Goal: Information Seeking & Learning: Check status

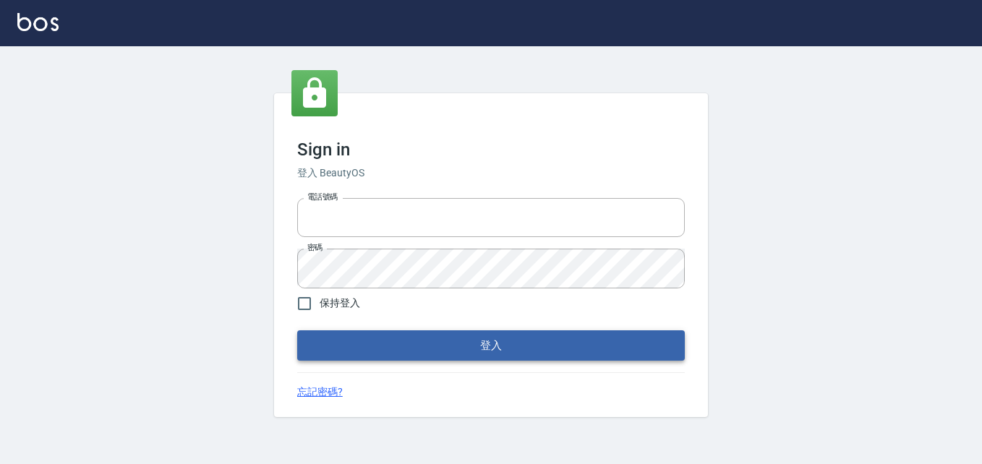
type input "0911903627"
click at [375, 342] on button "登入" at bounding box center [490, 345] width 387 height 30
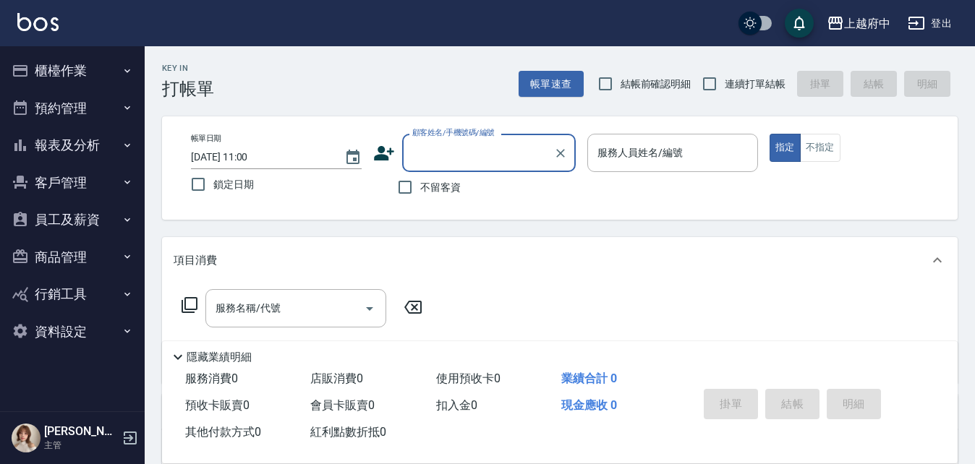
click at [90, 68] on button "櫃檯作業" at bounding box center [72, 71] width 133 height 38
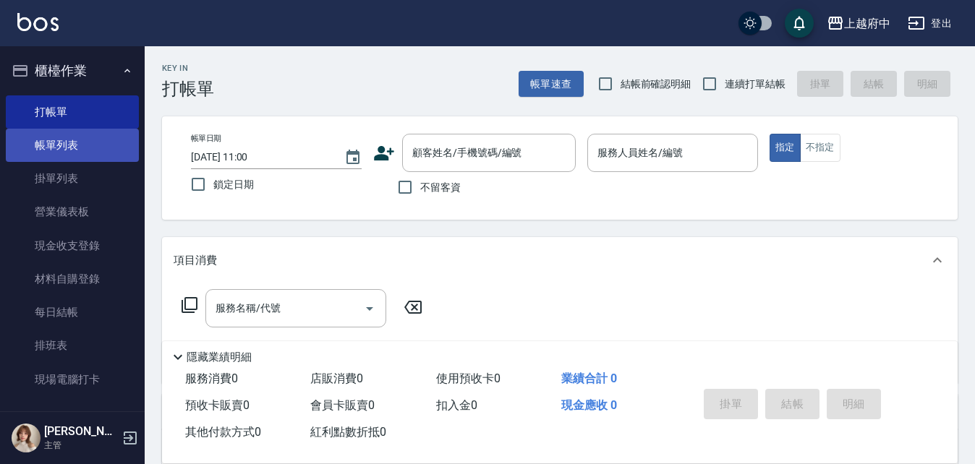
click at [85, 143] on link "帳單列表" at bounding box center [72, 145] width 133 height 33
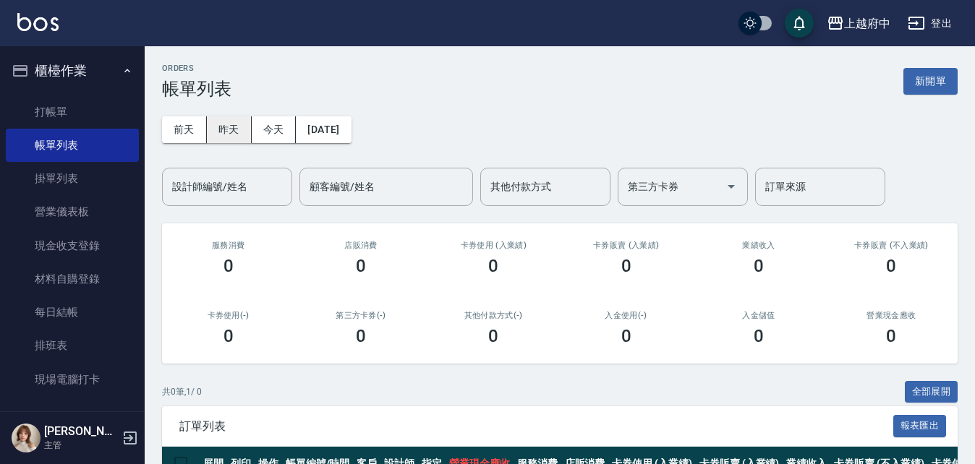
click at [226, 134] on button "昨天" at bounding box center [229, 129] width 45 height 27
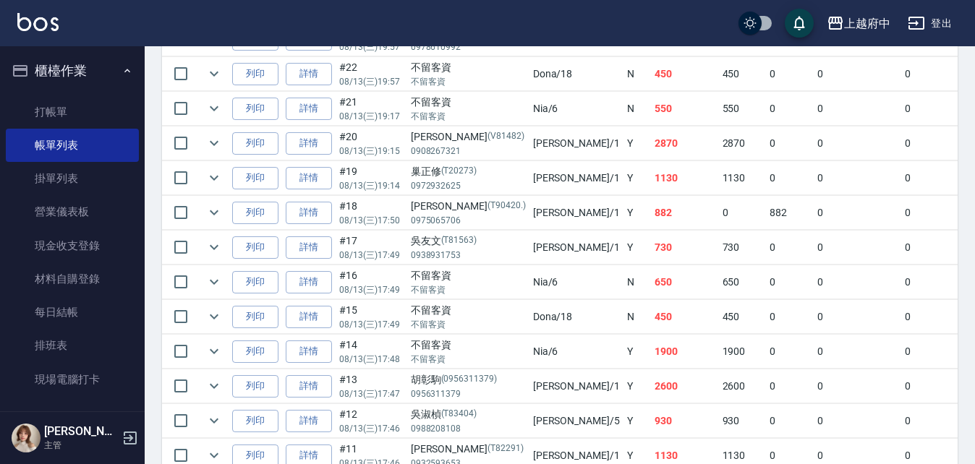
scroll to position [506, 0]
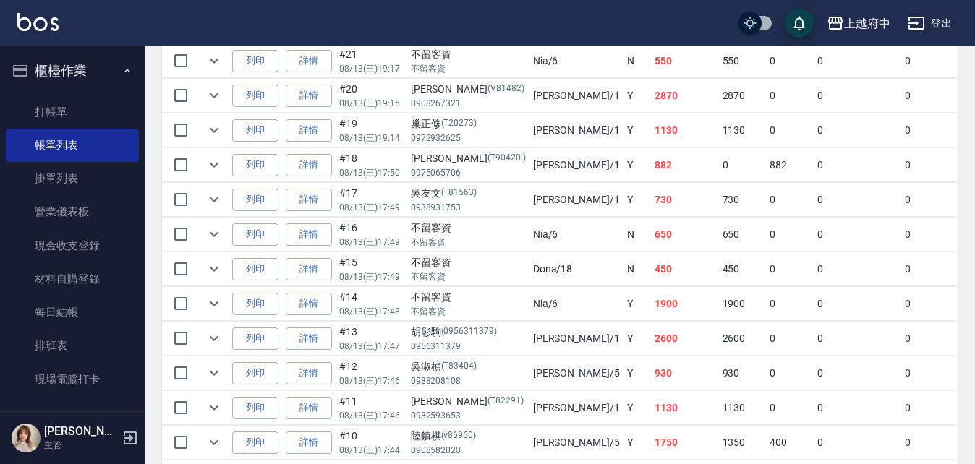
click at [651, 271] on td "450" at bounding box center [685, 269] width 68 height 34
drag, startPoint x: 582, startPoint y: 372, endPoint x: 594, endPoint y: 372, distance: 12.3
click at [651, 372] on td "930" at bounding box center [685, 373] width 68 height 34
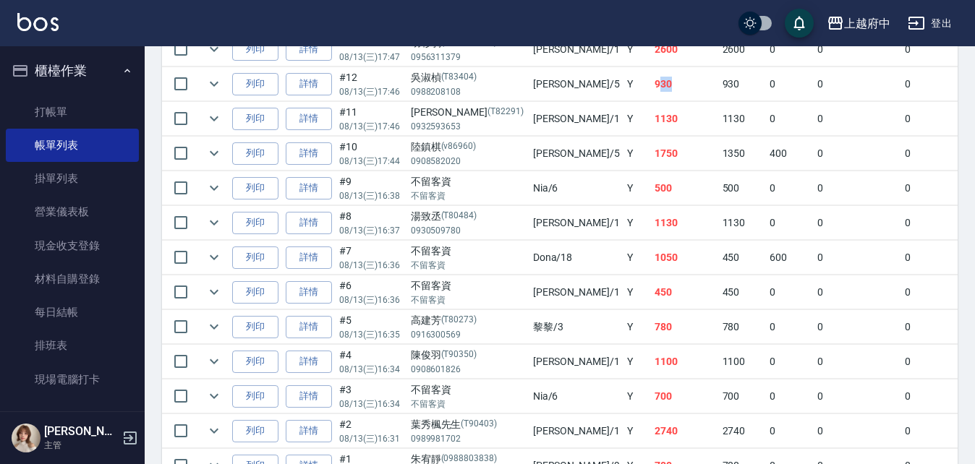
scroll to position [723, 0]
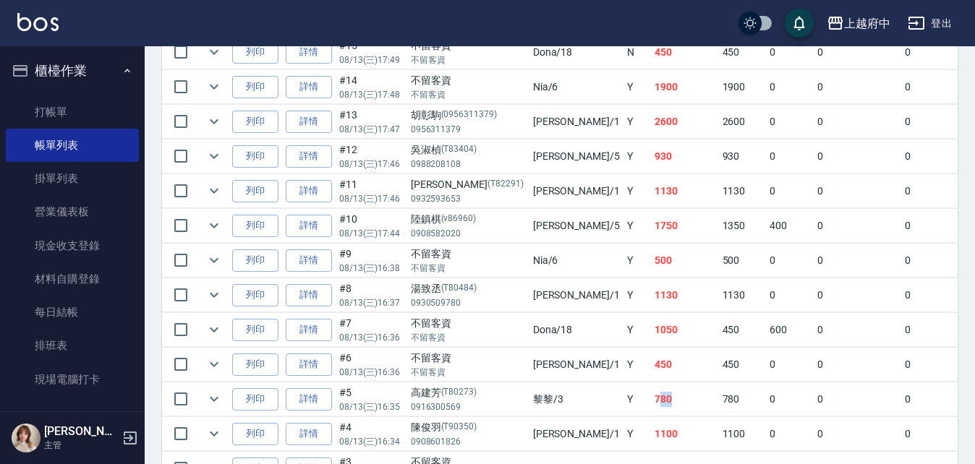
drag, startPoint x: 581, startPoint y: 397, endPoint x: 612, endPoint y: 406, distance: 31.6
click at [651, 405] on td "780" at bounding box center [685, 399] width 68 height 34
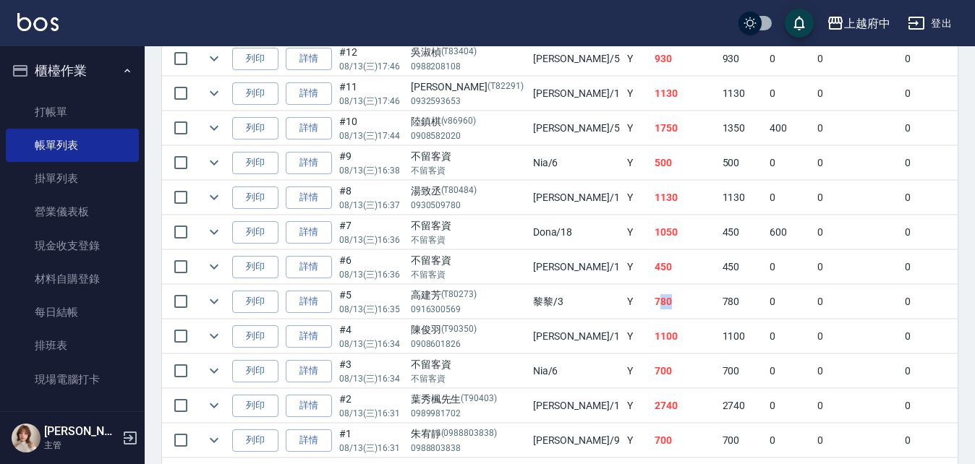
scroll to position [882, 0]
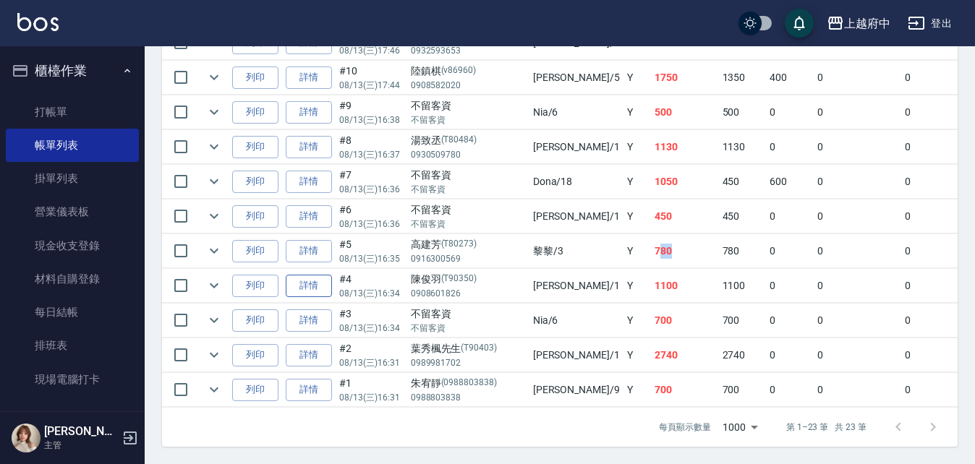
click at [304, 280] on link "詳情" at bounding box center [309, 286] width 46 height 22
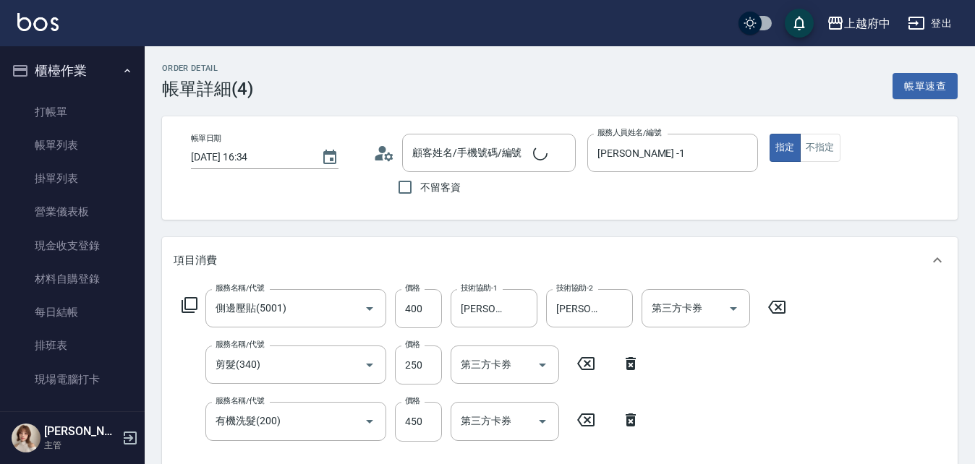
type input "[DATE] 16:34"
type input "[PERSON_NAME] -1"
type input "側邊壓貼(5001)"
type input "剪髮(340)"
type input "有機洗髮(200)"
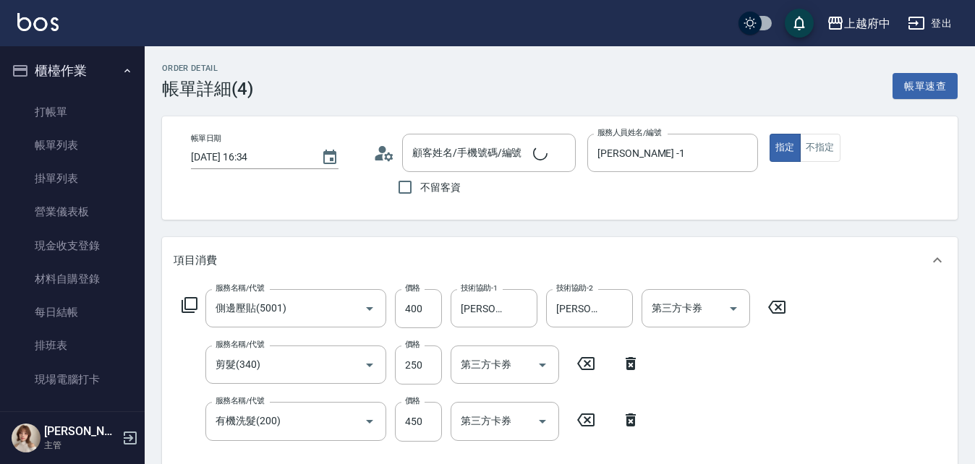
type input "[PERSON_NAME]/0908601826/T90350"
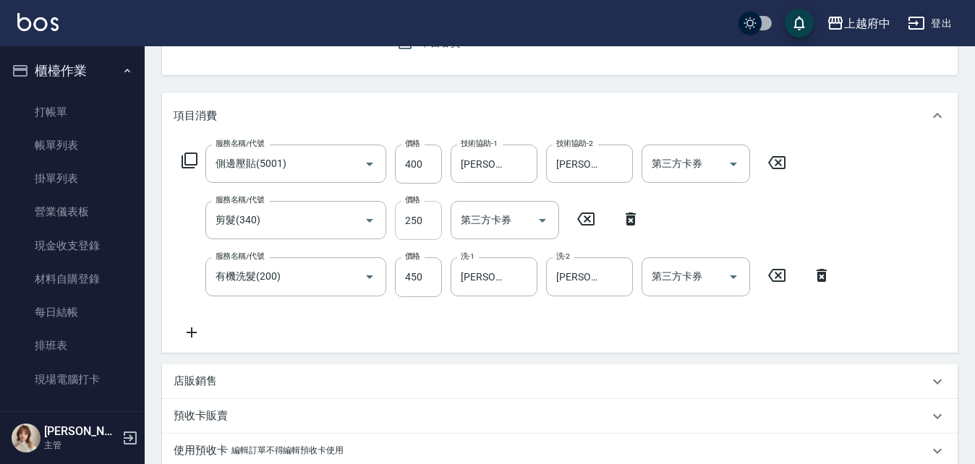
click at [427, 219] on input "250" at bounding box center [418, 220] width 47 height 39
type input "280"
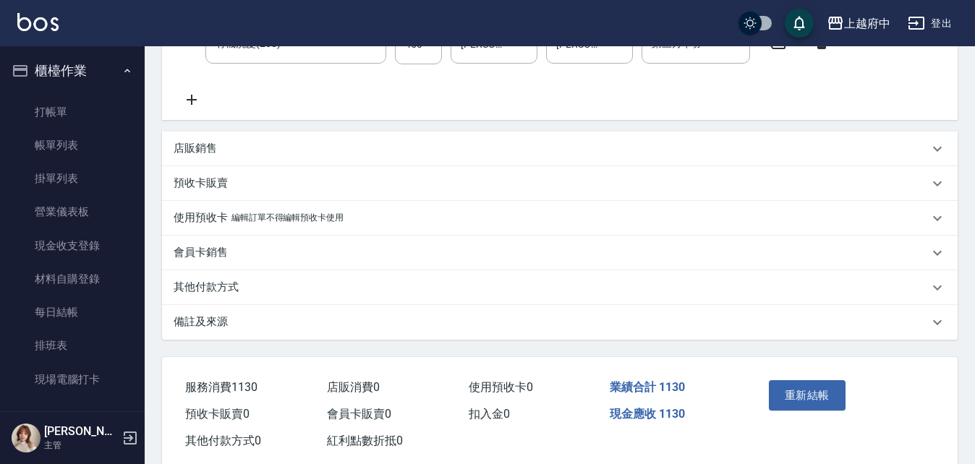
scroll to position [409, 0]
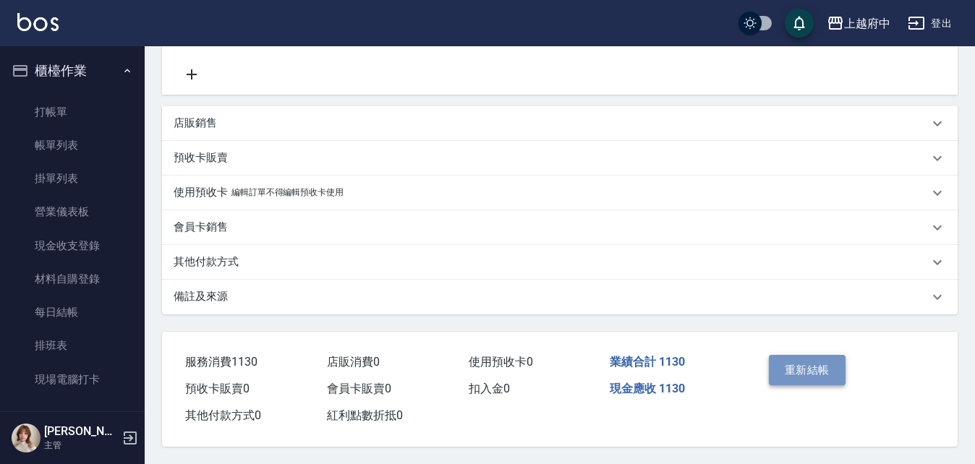
click at [807, 363] on button "重新結帳" at bounding box center [806, 370] width 77 height 30
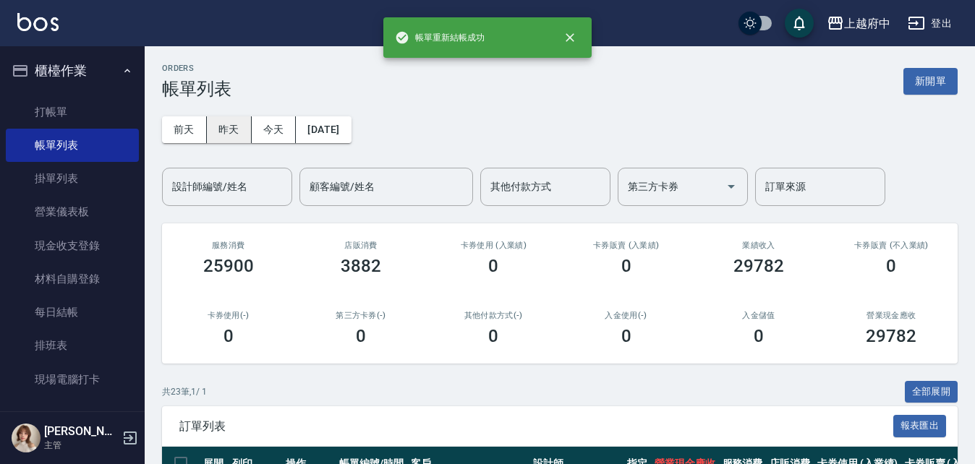
click at [236, 132] on button "昨天" at bounding box center [229, 129] width 45 height 27
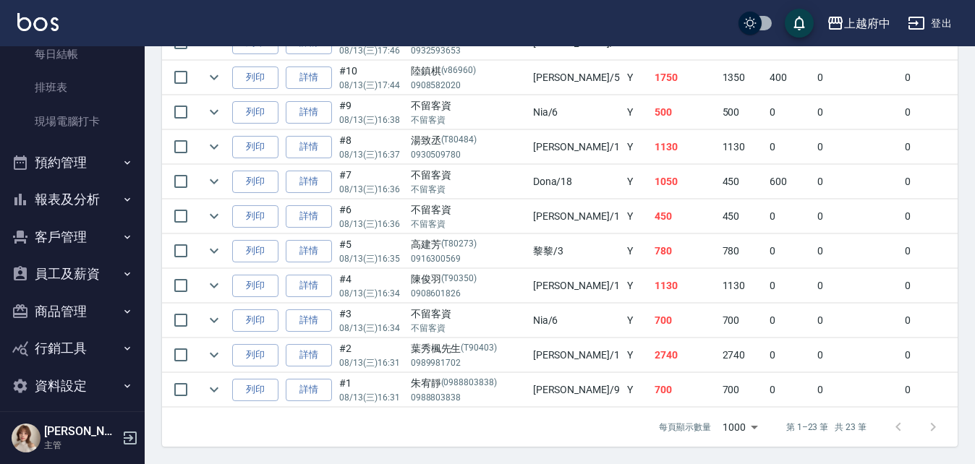
scroll to position [268, 0]
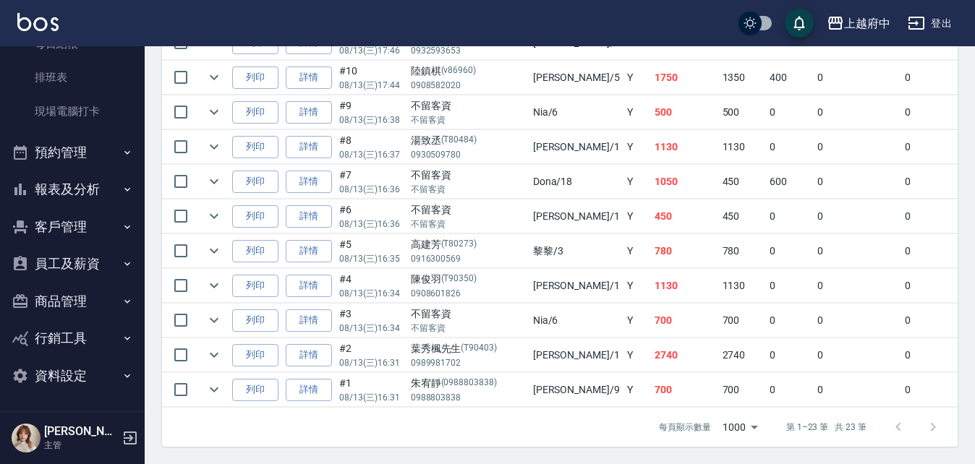
click at [108, 185] on button "報表及分析" at bounding box center [72, 190] width 133 height 38
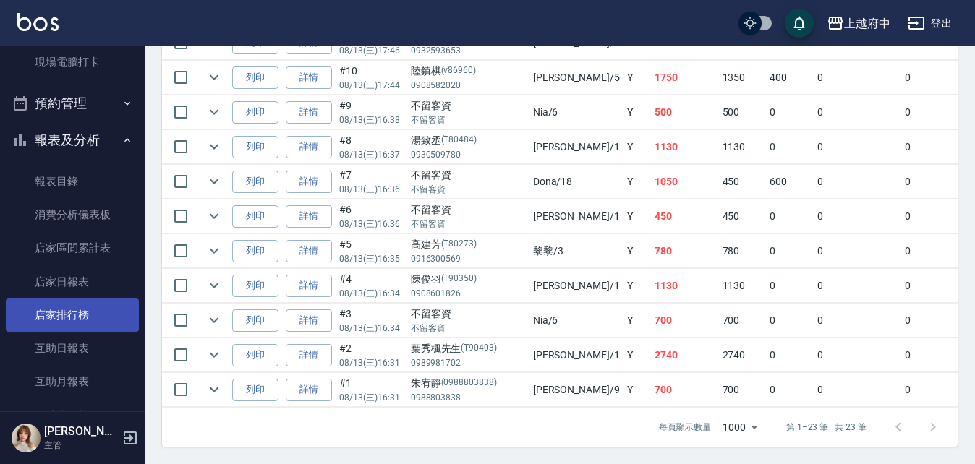
scroll to position [341, 0]
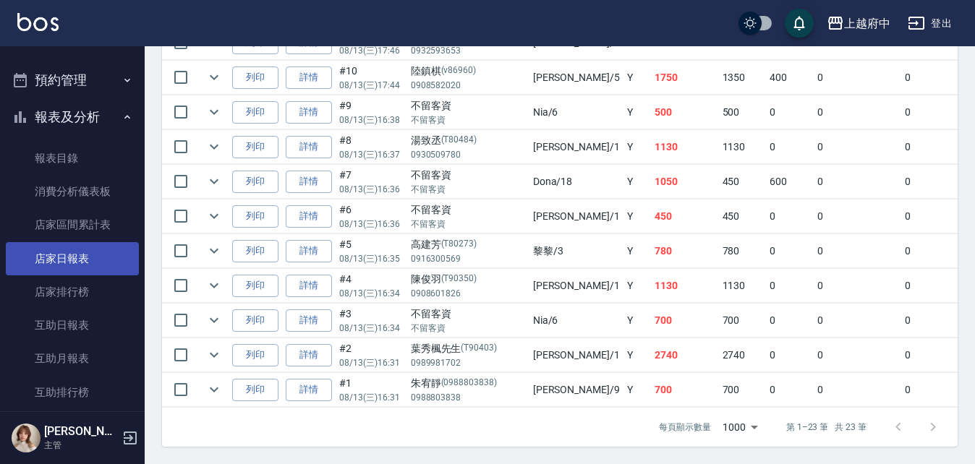
click at [85, 257] on link "店家日報表" at bounding box center [72, 258] width 133 height 33
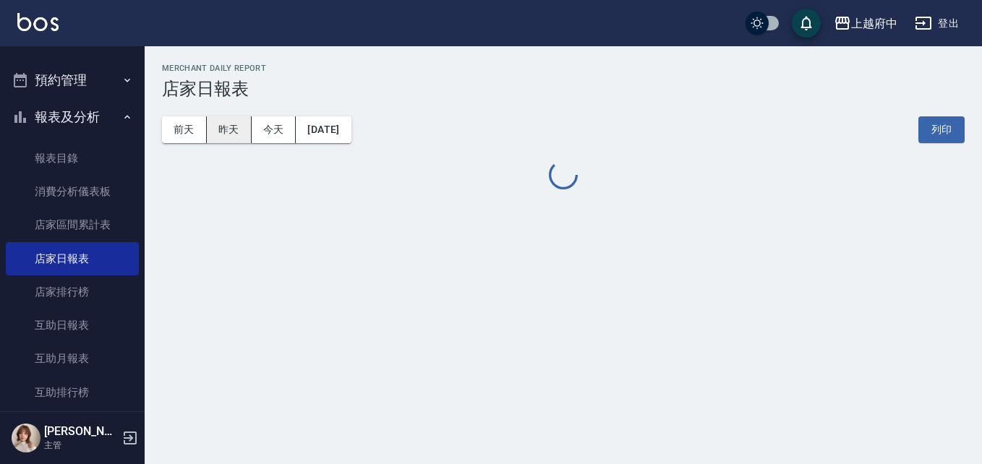
click at [224, 131] on button "昨天" at bounding box center [229, 129] width 45 height 27
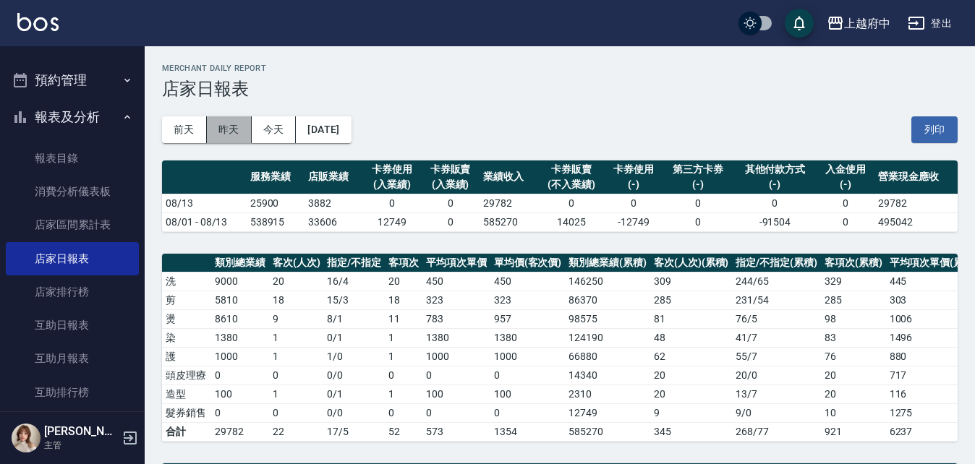
click at [224, 130] on button "昨天" at bounding box center [229, 129] width 45 height 27
click at [121, 116] on icon "button" at bounding box center [127, 117] width 12 height 12
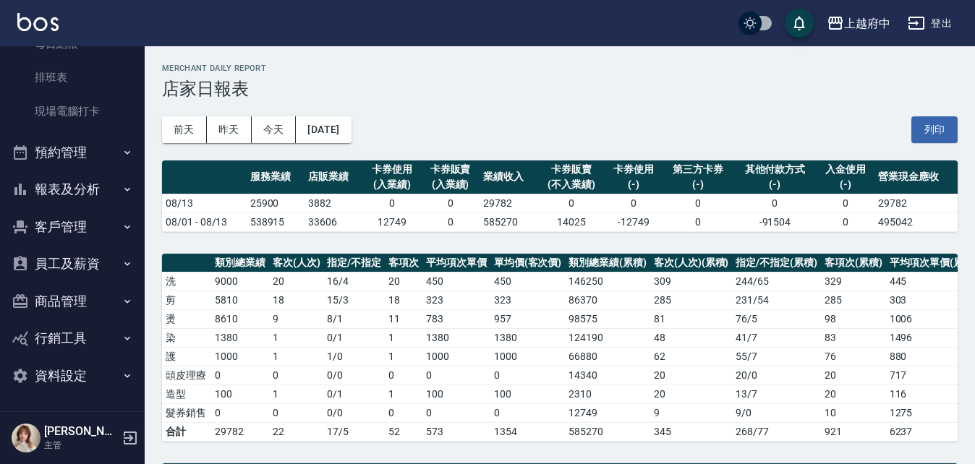
scroll to position [268, 0]
click at [114, 116] on link "現場電腦打卡" at bounding box center [72, 111] width 133 height 33
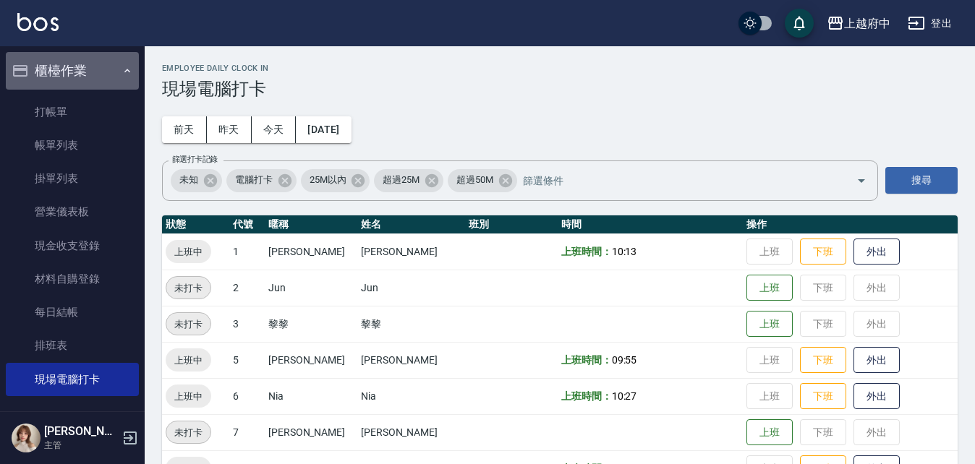
click at [100, 64] on button "櫃檯作業" at bounding box center [72, 71] width 133 height 38
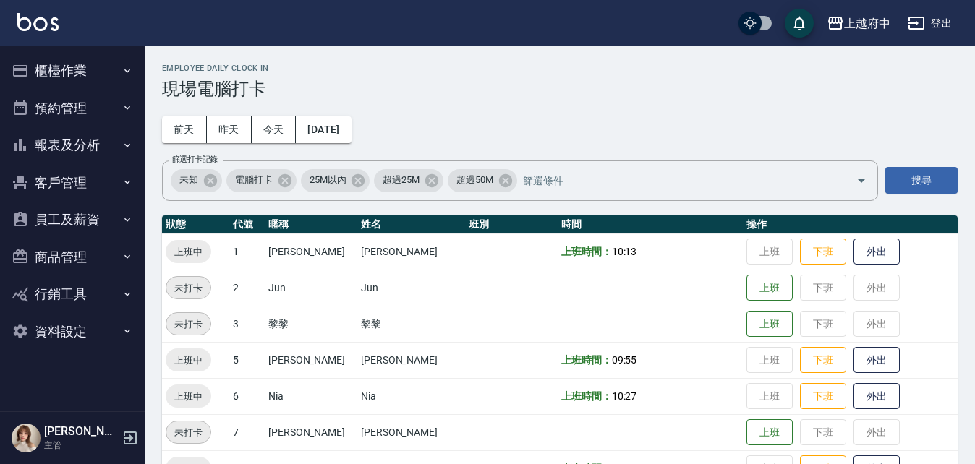
click at [95, 137] on button "報表及分析" at bounding box center [72, 146] width 133 height 38
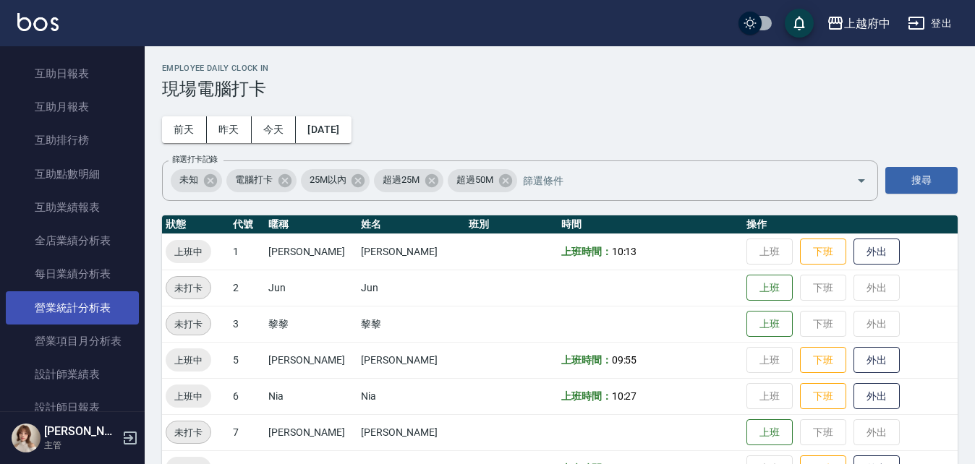
scroll to position [361, 0]
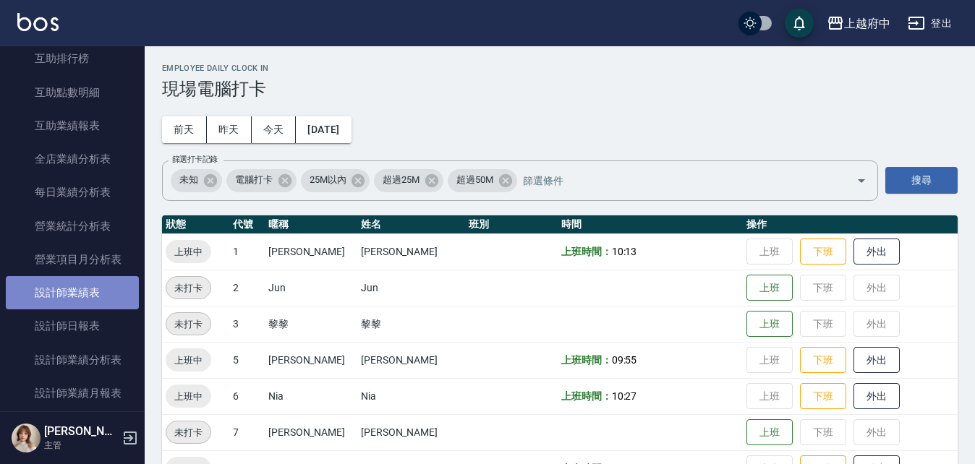
click at [93, 299] on link "設計師業績表" at bounding box center [72, 292] width 133 height 33
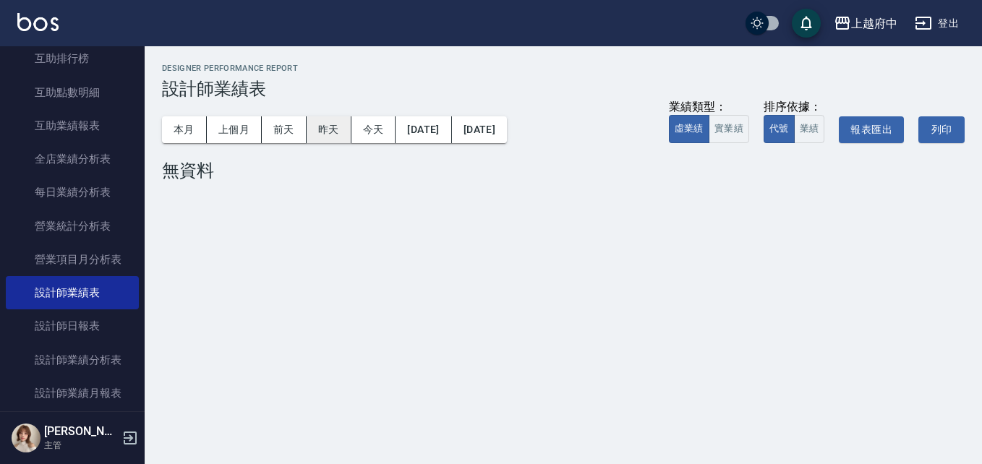
click at [344, 129] on button "昨天" at bounding box center [329, 129] width 45 height 27
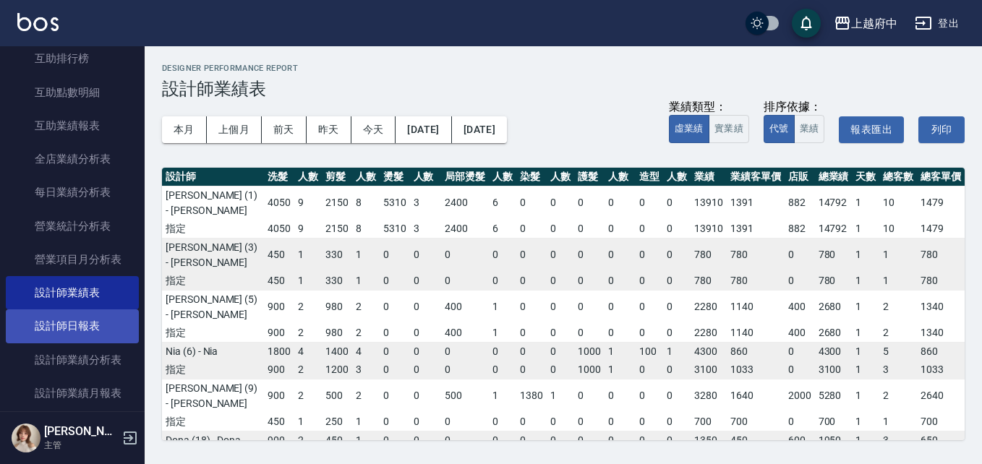
click at [100, 326] on link "設計師日報表" at bounding box center [72, 325] width 133 height 33
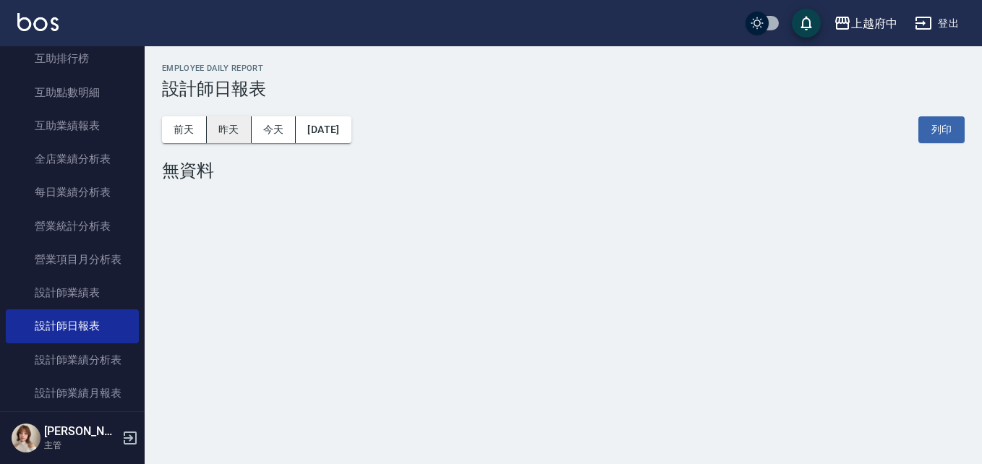
click at [220, 124] on button "昨天" at bounding box center [229, 129] width 45 height 27
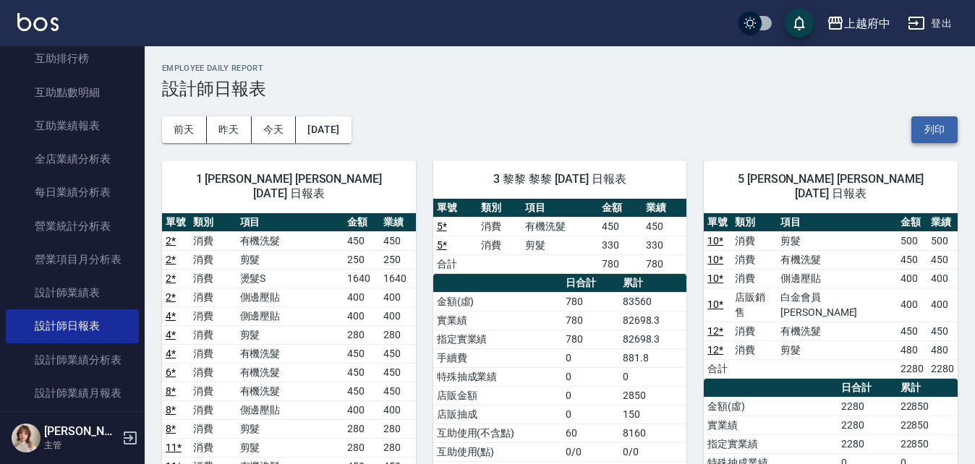
click at [938, 132] on button "列印" at bounding box center [934, 129] width 46 height 27
